Goal: Use online tool/utility: Utilize a website feature to perform a specific function

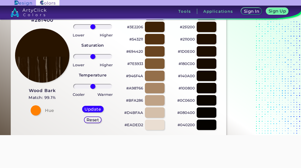
scroll to position [42, 0]
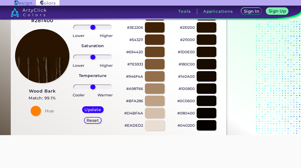
click at [35, 113] on div at bounding box center [36, 111] width 10 height 10
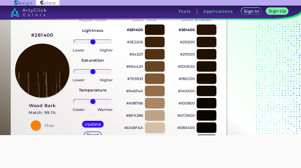
scroll to position [28, 0]
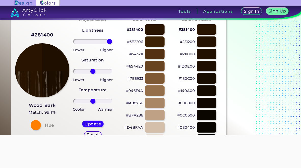
type input "100"
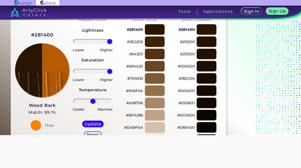
type input "100"
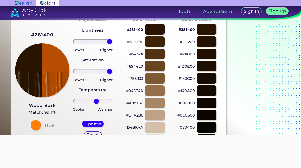
type input "22"
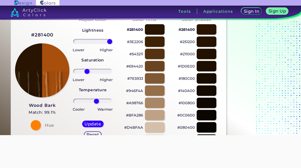
type input "-34"
click at [34, 126] on div at bounding box center [36, 125] width 10 height 10
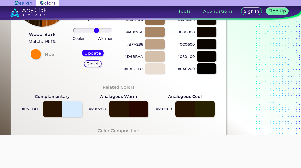
scroll to position [104, 0]
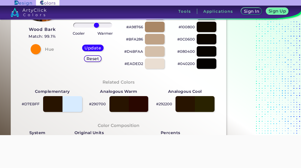
click at [34, 48] on div at bounding box center [36, 49] width 10 height 10
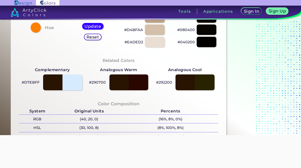
scroll to position [127, 0]
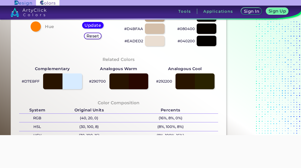
click at [69, 84] on div at bounding box center [62, 82] width 39 height 16
type input "#d7ebff"
type input "0"
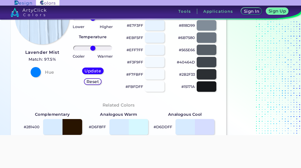
scroll to position [81, 0]
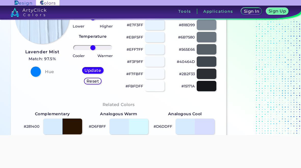
click at [35, 73] on div at bounding box center [36, 72] width 10 height 10
click at [36, 71] on div at bounding box center [36, 72] width 10 height 10
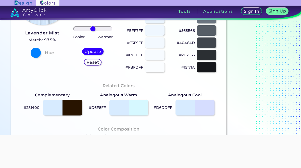
click at [209, 109] on div at bounding box center [195, 108] width 39 height 16
type input "#d6ddff"
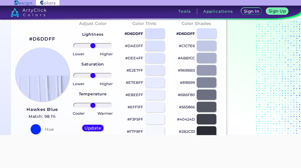
scroll to position [24, 0]
click at [86, 106] on input "range" at bounding box center [92, 105] width 39 height 5
click at [106, 107] on input "range" at bounding box center [92, 105] width 39 height 5
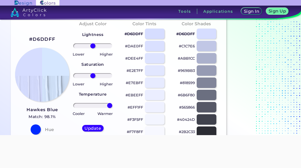
type input "100"
type input "-100"
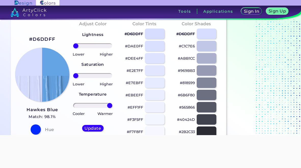
type input "-100"
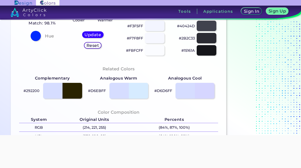
scroll to position [116, 0]
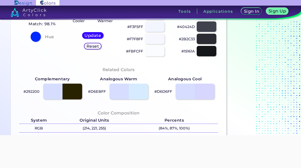
click at [141, 92] on div at bounding box center [129, 92] width 39 height 16
type input "#d6ebff"
type input "0"
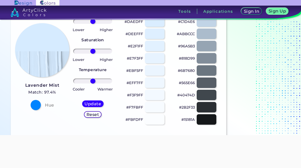
scroll to position [74, 0]
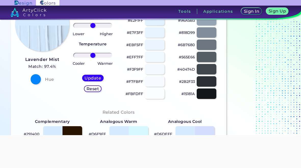
click at [144, 127] on div at bounding box center [129, 134] width 39 height 16
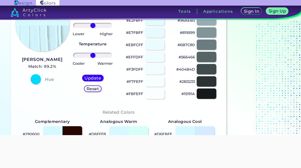
click at [142, 131] on div at bounding box center [129, 134] width 39 height 16
click at [144, 130] on div at bounding box center [129, 134] width 39 height 16
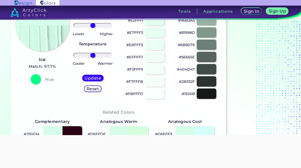
click at [141, 132] on div at bounding box center [129, 134] width 39 height 16
type input "#d6ffde"
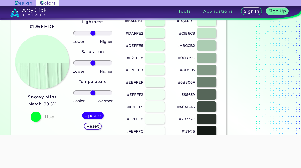
scroll to position [37, 0]
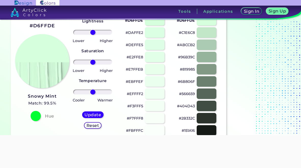
click at [87, 92] on input "range" at bounding box center [92, 92] width 39 height 5
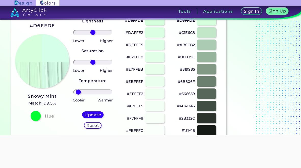
type input "-84"
type input "43"
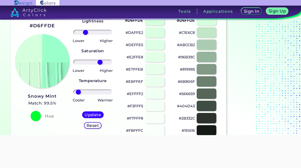
type input "-42"
click at [96, 117] on h5 "Update" at bounding box center [92, 115] width 15 height 4
type input "#9bffcb"
type input "0"
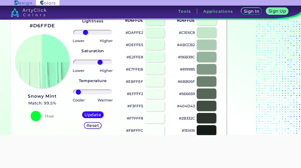
type input "0"
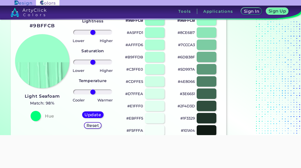
click at [106, 61] on input "range" at bounding box center [92, 62] width 39 height 5
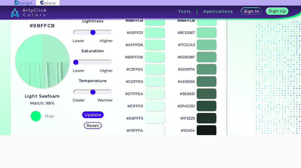
type input "-100"
click at [95, 117] on h5 "Update" at bounding box center [93, 115] width 16 height 4
type input "#a8f0cb"
type input "0"
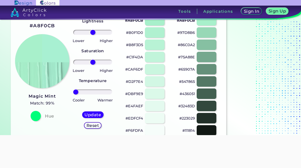
type input "-100"
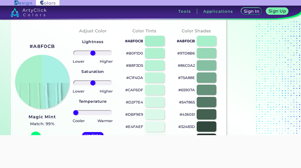
scroll to position [12, 0]
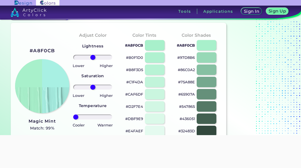
click at [87, 58] on input "range" at bounding box center [92, 57] width 39 height 5
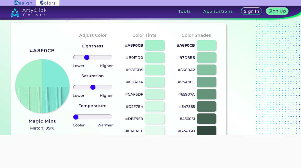
click at [83, 58] on input "range" at bounding box center [92, 57] width 39 height 5
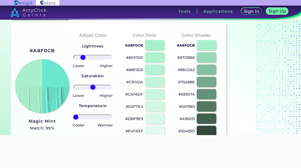
type input "-96"
click at [76, 57] on input "range" at bounding box center [92, 57] width 39 height 5
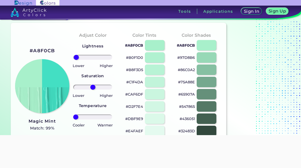
type input "-7"
click at [92, 118] on input "range" at bounding box center [92, 117] width 39 height 5
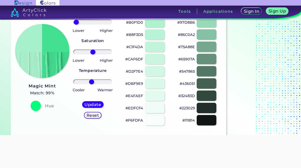
scroll to position [50, 0]
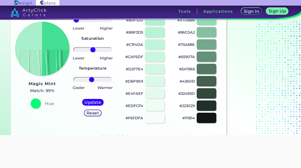
click at [97, 104] on h5 "Update" at bounding box center [92, 103] width 15 height 4
type input "#43df92"
type input "0"
